Goal: Task Accomplishment & Management: Complete application form

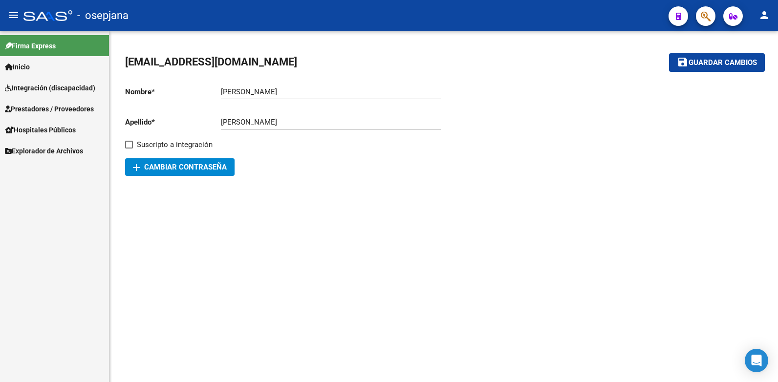
click at [41, 109] on span "Prestadores / Proveedores" at bounding box center [49, 109] width 89 height 11
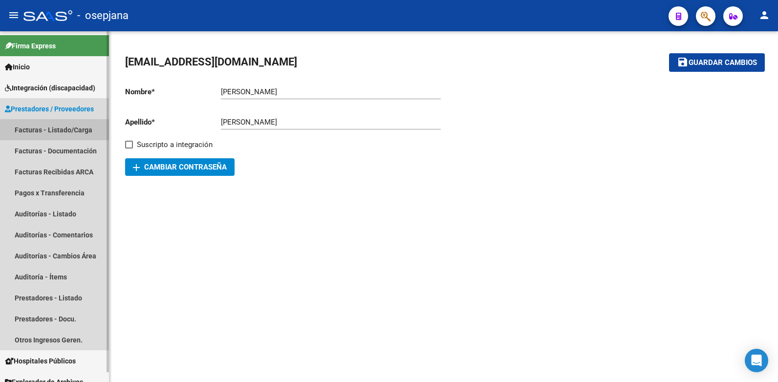
click at [52, 128] on link "Facturas - Listado/Carga" at bounding box center [54, 129] width 109 height 21
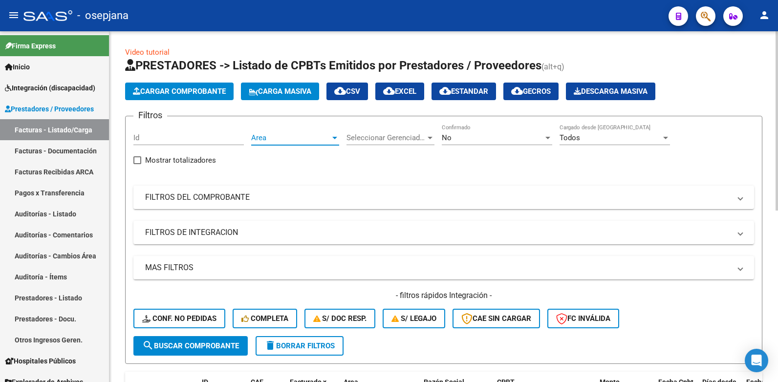
click at [333, 136] on div at bounding box center [334, 138] width 9 height 8
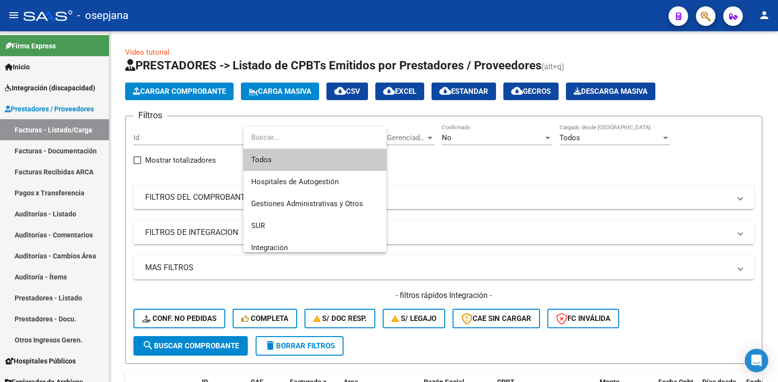
click at [259, 158] on span "Todos" at bounding box center [314, 160] width 127 height 22
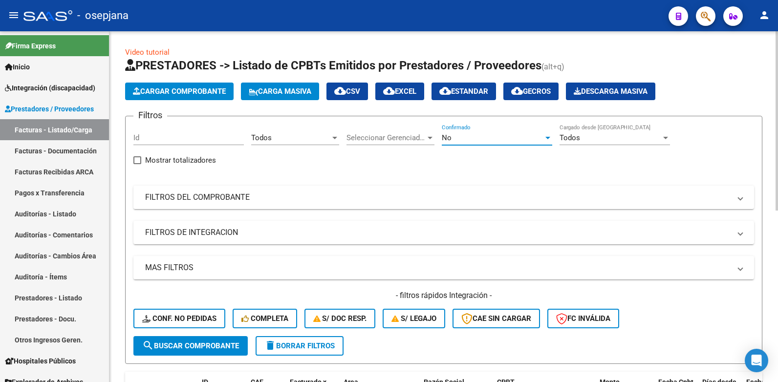
click at [547, 139] on div at bounding box center [547, 138] width 9 height 8
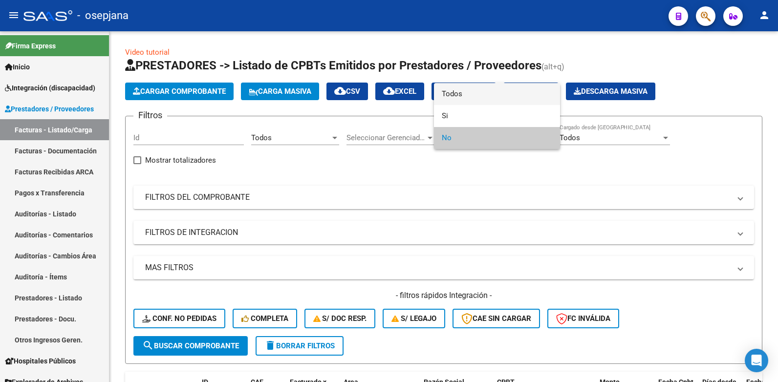
click at [452, 94] on span "Todos" at bounding box center [497, 94] width 110 height 22
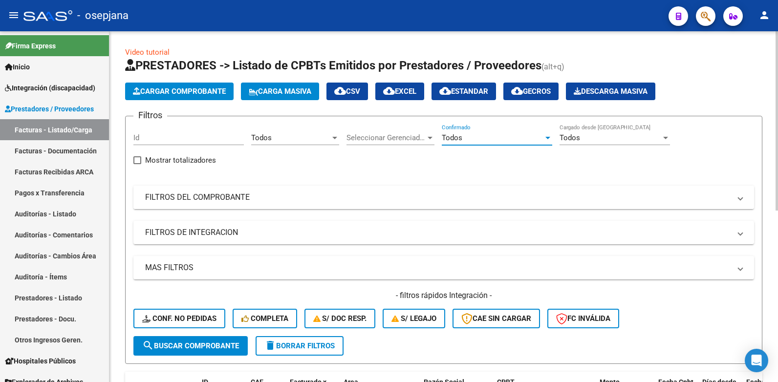
click at [741, 198] on span at bounding box center [740, 197] width 4 height 11
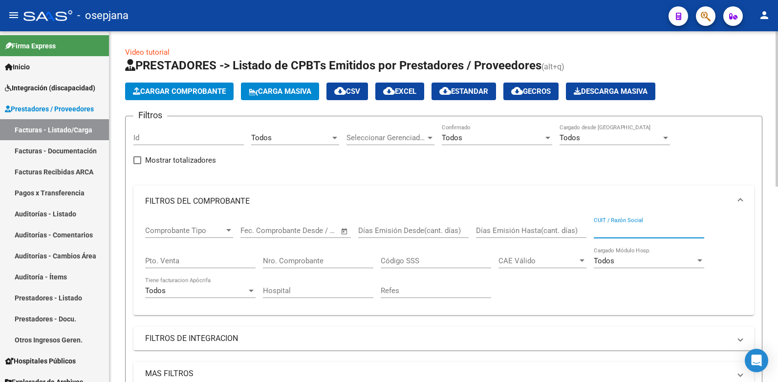
paste input "27-29014997-0"
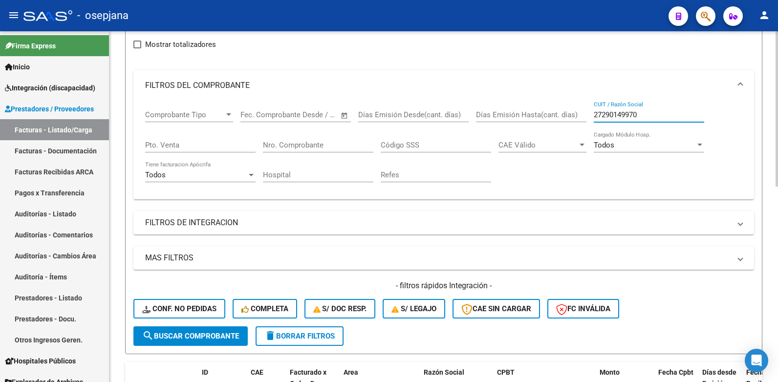
scroll to position [147, 0]
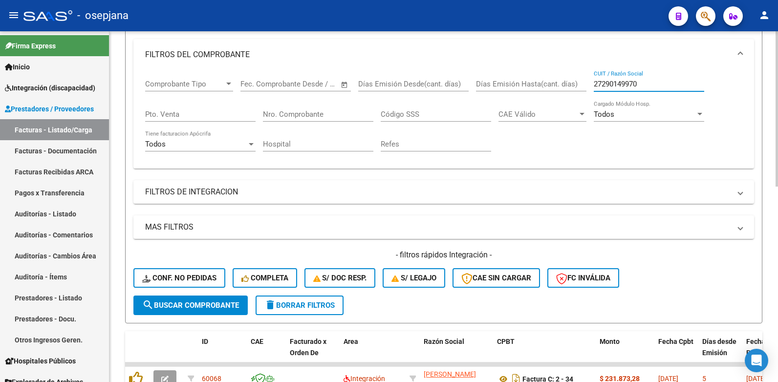
type input "27290149970"
click at [194, 302] on span "search Buscar Comprobante" at bounding box center [190, 305] width 97 height 9
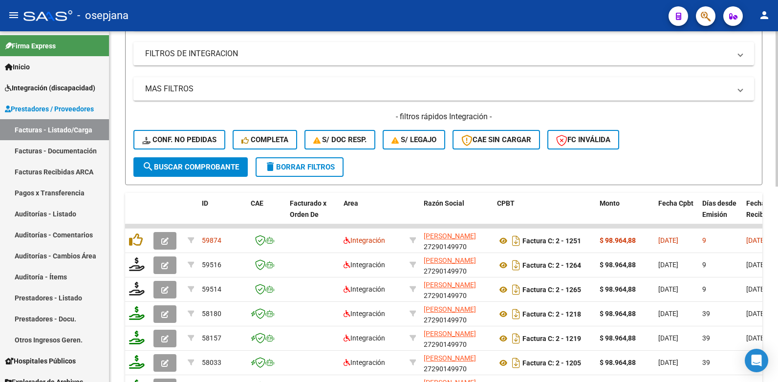
scroll to position [342, 0]
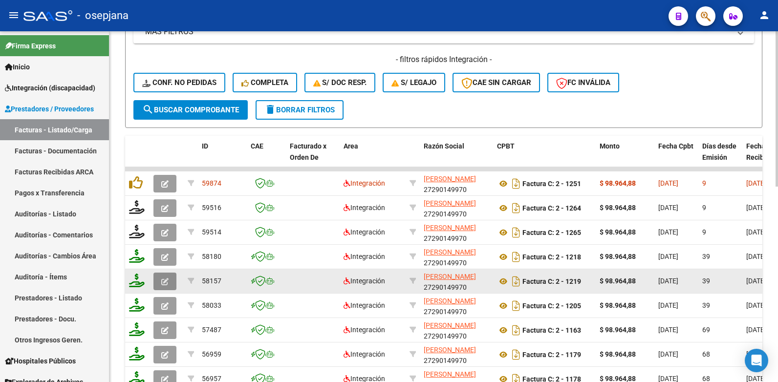
click at [161, 278] on button "button" at bounding box center [164, 282] width 23 height 18
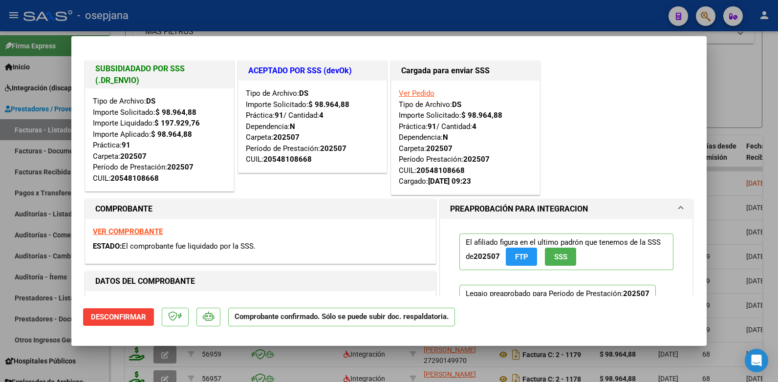
click at [772, 61] on div at bounding box center [389, 191] width 778 height 382
type input "$ 0,00"
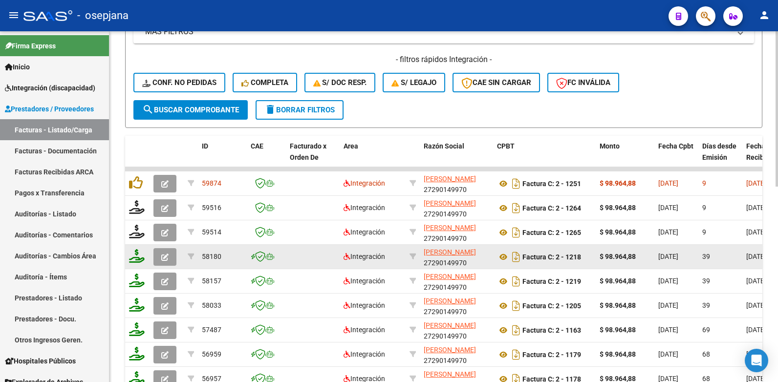
click at [167, 260] on icon "button" at bounding box center [164, 257] width 7 height 7
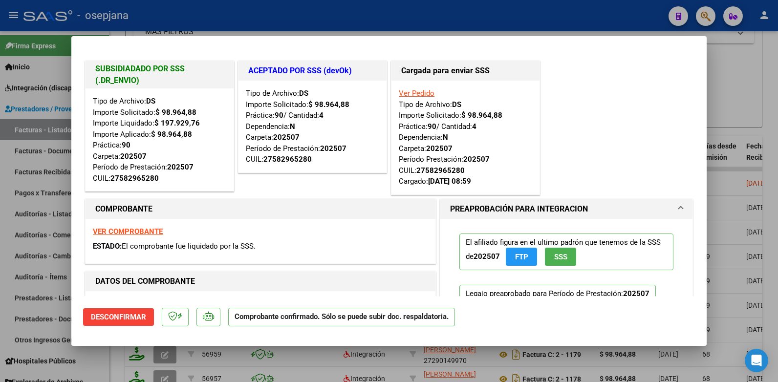
click at [737, 81] on div at bounding box center [389, 191] width 778 height 382
type input "$ 0,00"
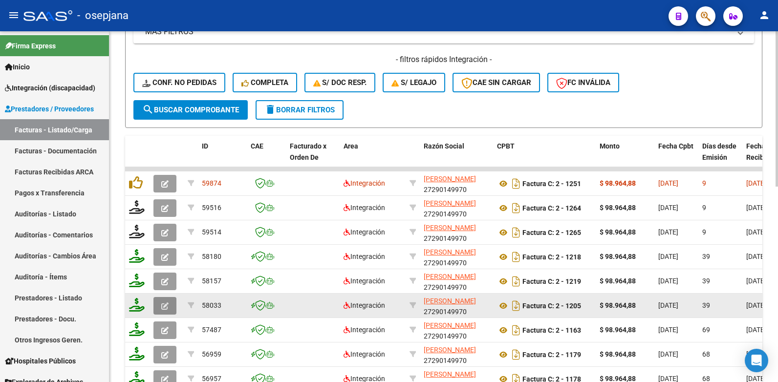
click at [161, 300] on button "button" at bounding box center [164, 306] width 23 height 18
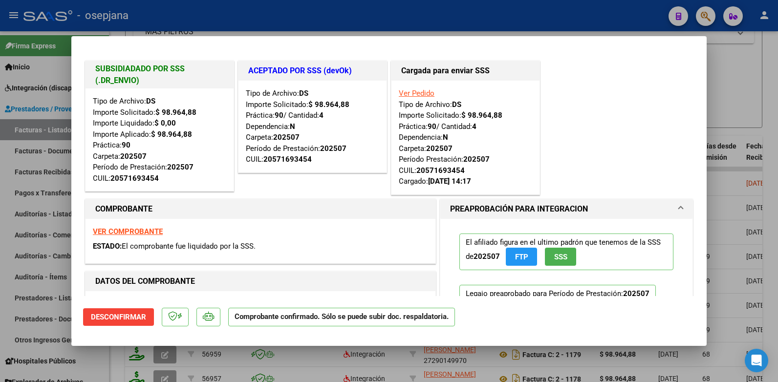
click at [756, 89] on div at bounding box center [389, 191] width 778 height 382
type input "$ 0,00"
